Goal: Entertainment & Leisure: Consume media (video, audio)

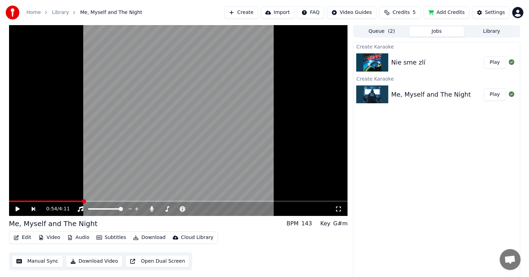
click at [230, 255] on div "Edit Video Audio Subtitles Download Cloud Library Manual Sync Download Video Op…" at bounding box center [178, 250] width 339 height 39
click at [279, 87] on video at bounding box center [178, 120] width 339 height 190
click at [210, 210] on span at bounding box center [207, 209] width 4 height 4
click at [184, 208] on span at bounding box center [176, 208] width 35 height 1
click at [186, 208] on span at bounding box center [180, 208] width 11 height 1
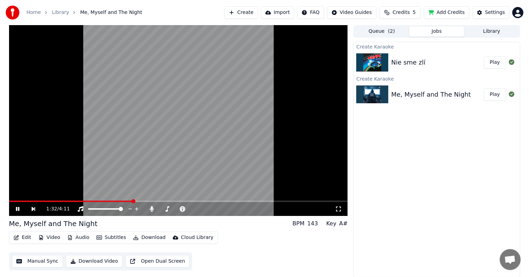
click at [371, 63] on img at bounding box center [372, 62] width 32 height 18
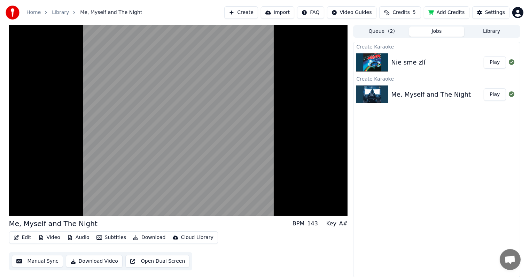
click at [501, 60] on button "Play" at bounding box center [495, 62] width 22 height 13
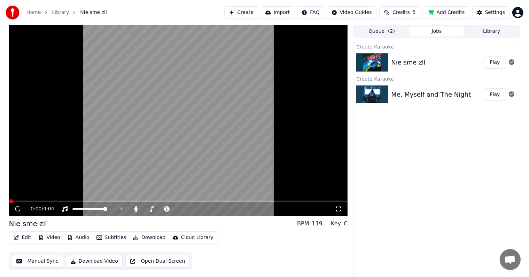
click at [497, 61] on button "Play" at bounding box center [495, 62] width 22 height 13
click at [17, 209] on icon at bounding box center [18, 208] width 4 height 5
